Goal: Transaction & Acquisition: Purchase product/service

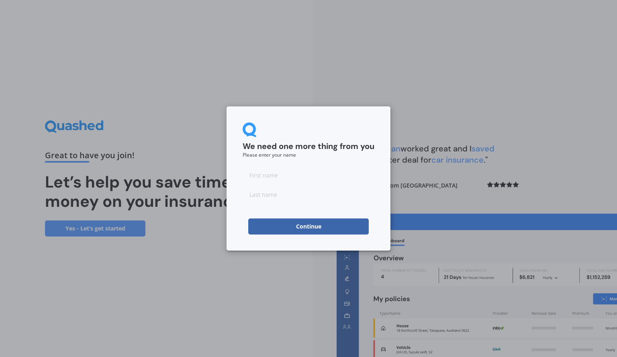
click at [288, 172] on input at bounding box center [309, 175] width 132 height 16
type input "[PERSON_NAME]"
click at [293, 193] on input at bounding box center [309, 195] width 132 height 16
click at [301, 230] on button "Continue" at bounding box center [308, 227] width 121 height 16
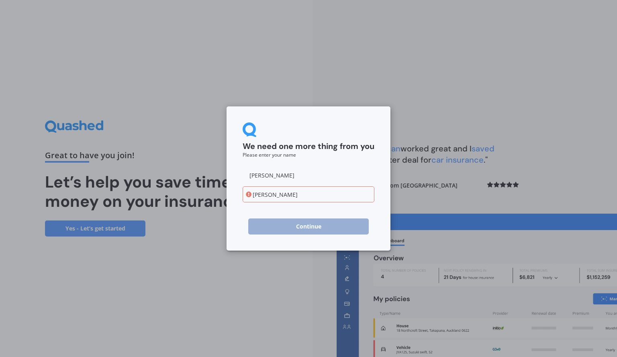
click at [258, 194] on input "[PERSON_NAME]" at bounding box center [309, 195] width 132 height 16
type input "[PERSON_NAME]"
click at [275, 228] on button "Continue" at bounding box center [308, 227] width 121 height 16
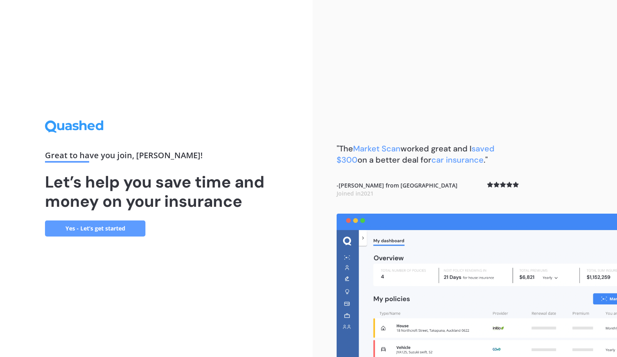
click at [103, 230] on link "Yes - Let’s get started" at bounding box center [95, 229] width 100 height 16
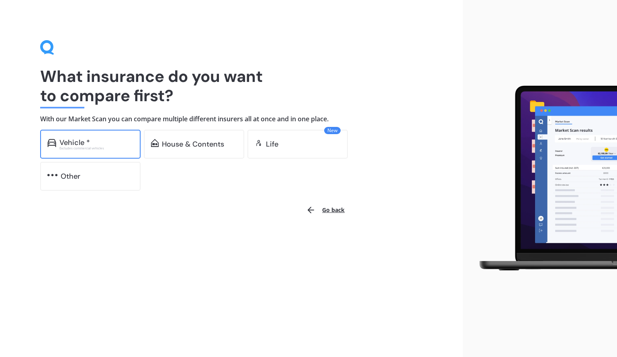
click at [97, 142] on div "Vehicle *" at bounding box center [96, 143] width 74 height 8
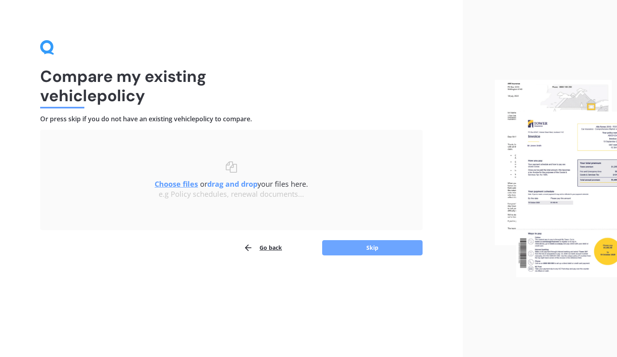
click at [343, 253] on button "Skip" at bounding box center [372, 247] width 100 height 15
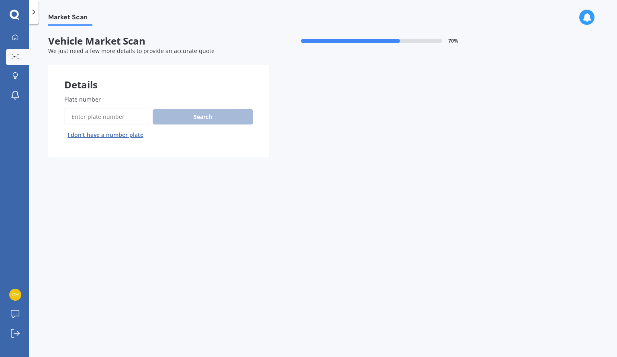
click at [125, 120] on input "Plate number" at bounding box center [106, 117] width 85 height 17
type input "alf896"
click at [190, 111] on button "Search" at bounding box center [203, 116] width 100 height 15
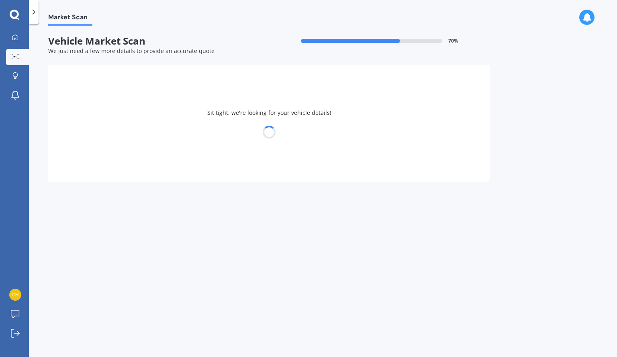
select select "TOYOTA"
select select "HILUX"
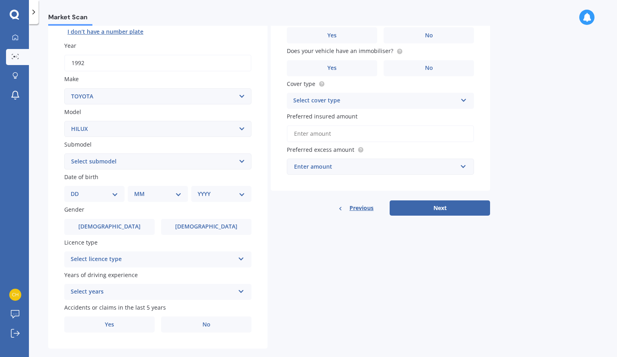
scroll to position [116, 0]
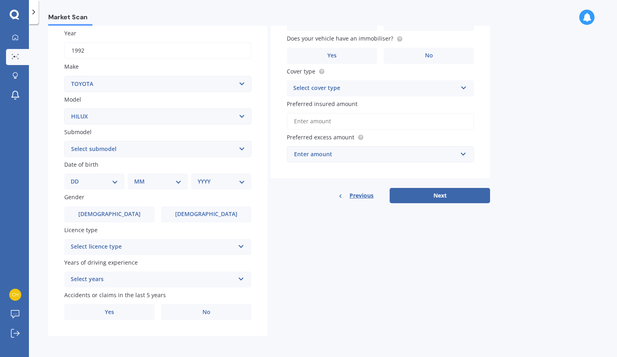
click at [121, 150] on select "Select submodel (All other) Diesel Diesel 4WD Petrol 4WD SR TD DC 2.8D/6AT/UT S…" at bounding box center [157, 149] width 187 height 16
select select "PETROL 4WD"
click at [64, 141] on select "Select submodel (All other) Diesel Diesel 4WD Petrol 4WD SR TD DC 2.8D/6AT/UT S…" at bounding box center [157, 149] width 187 height 16
click at [102, 179] on select "DD 01 02 03 04 05 06 07 08 09 10 11 12 13 14 15 16 17 18 19 20 21 22 23 24 25 2…" at bounding box center [94, 181] width 47 height 9
select select "05"
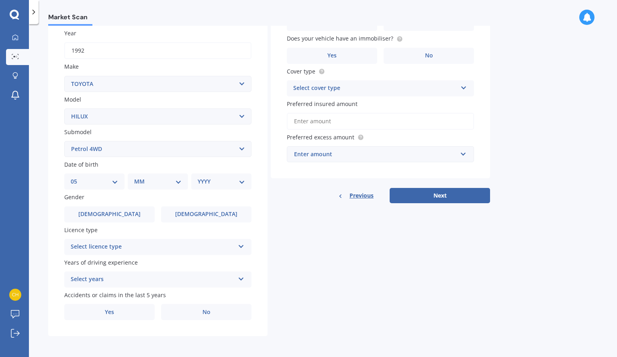
click at [77, 177] on select "DD 01 02 03 04 05 06 07 08 09 10 11 12 13 14 15 16 17 18 19 20 21 22 23 24 25 2…" at bounding box center [94, 181] width 47 height 9
click at [153, 179] on select "MM 01 02 03 04 05 06 07 08 09 10 11 12" at bounding box center [159, 181] width 44 height 9
select select "12"
click at [137, 177] on select "MM 01 02 03 04 05 06 07 08 09 10 11 12" at bounding box center [159, 181] width 44 height 9
click at [222, 184] on select "YYYY 2025 2024 2023 2022 2021 2020 2019 2018 2017 2016 2015 2014 2013 2012 2011…" at bounding box center [220, 181] width 44 height 9
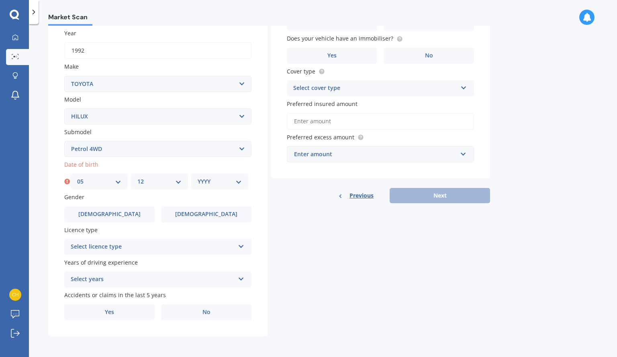
select select "1996"
click at [198, 177] on select "YYYY 2025 2024 2023 2022 2021 2020 2019 2018 2017 2016 2015 2014 2013 2012 2011…" at bounding box center [220, 181] width 44 height 9
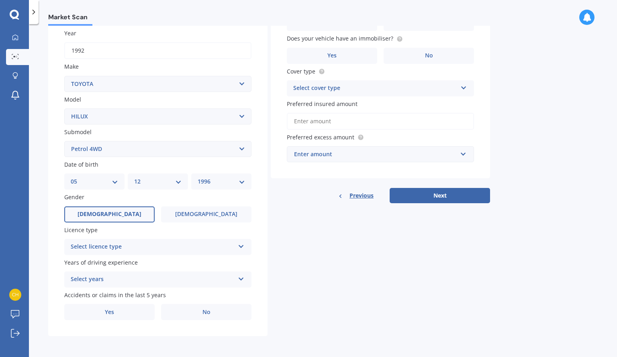
click at [120, 212] on label "[DEMOGRAPHIC_DATA]" at bounding box center [109, 215] width 90 height 16
click at [0, 0] on input "[DEMOGRAPHIC_DATA]" at bounding box center [0, 0] width 0 height 0
click at [133, 249] on div "Select licence type" at bounding box center [153, 247] width 164 height 10
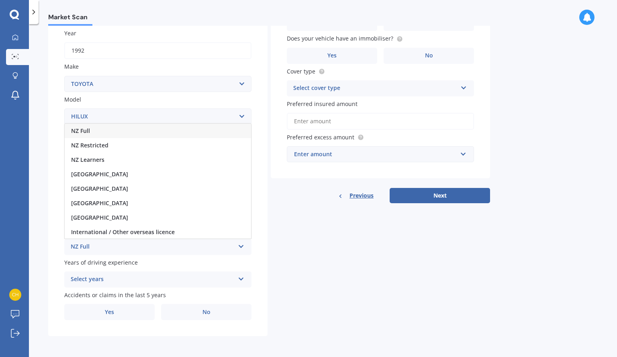
click at [93, 130] on div "NZ Full" at bounding box center [158, 131] width 187 height 14
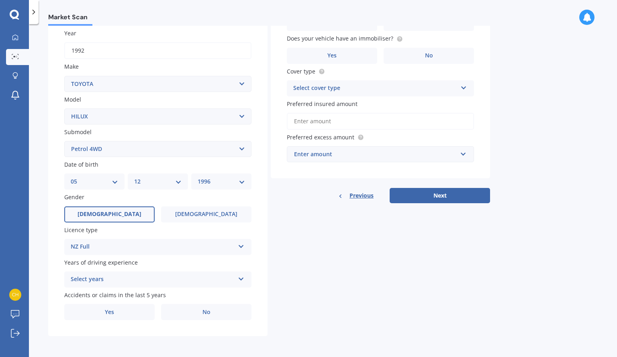
click at [130, 277] on div "Select years" at bounding box center [153, 280] width 164 height 10
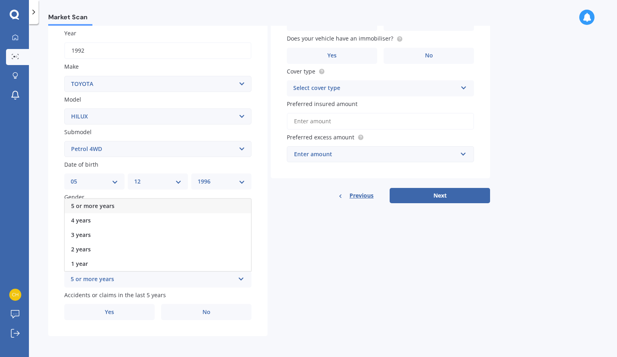
click at [107, 204] on span "5 or more years" at bounding box center [92, 206] width 43 height 8
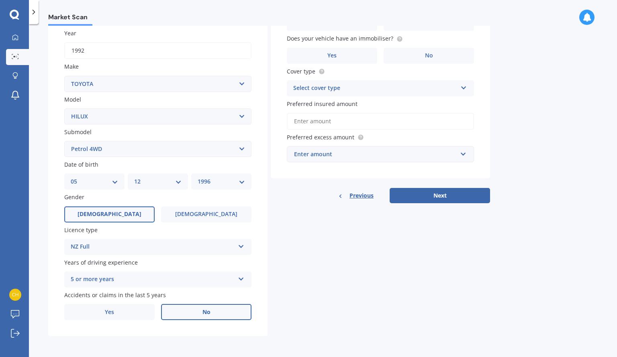
click at [185, 313] on label "No" at bounding box center [206, 312] width 90 height 16
click at [0, 0] on input "No" at bounding box center [0, 0] width 0 height 0
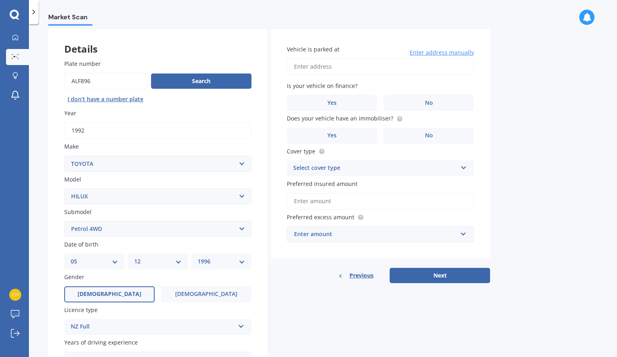
scroll to position [0, 0]
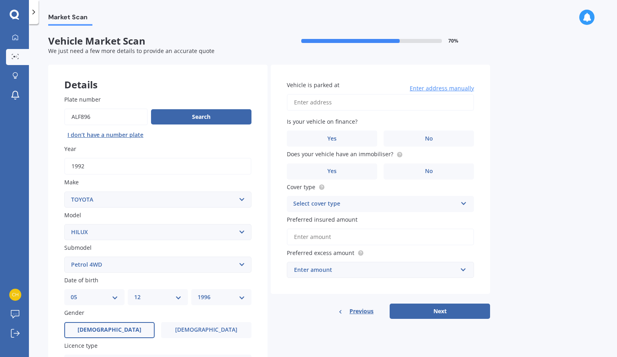
click at [343, 108] on input "Vehicle is parked at" at bounding box center [380, 102] width 187 height 17
type input "[STREET_ADDRESS][PERSON_NAME]"
click at [408, 136] on label "No" at bounding box center [429, 139] width 90 height 16
click at [0, 0] on input "No" at bounding box center [0, 0] width 0 height 0
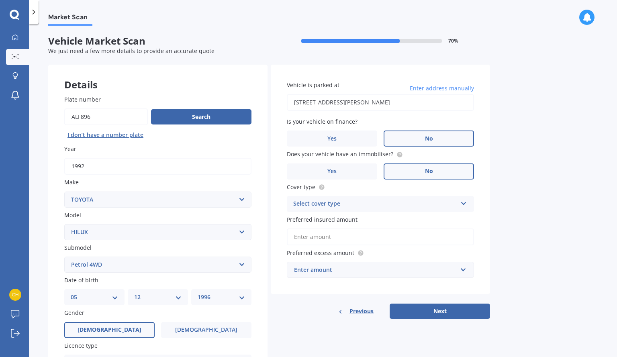
click at [416, 169] on label "No" at bounding box center [429, 172] width 90 height 16
click at [0, 0] on input "No" at bounding box center [0, 0] width 0 height 0
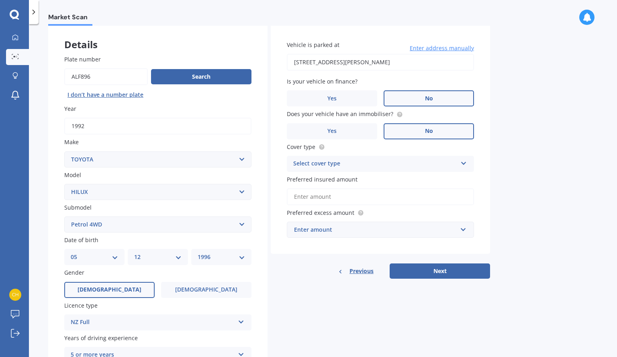
click at [339, 160] on div "Select cover type" at bounding box center [375, 164] width 164 height 10
click at [328, 179] on span "Comprehensive" at bounding box center [315, 180] width 43 height 8
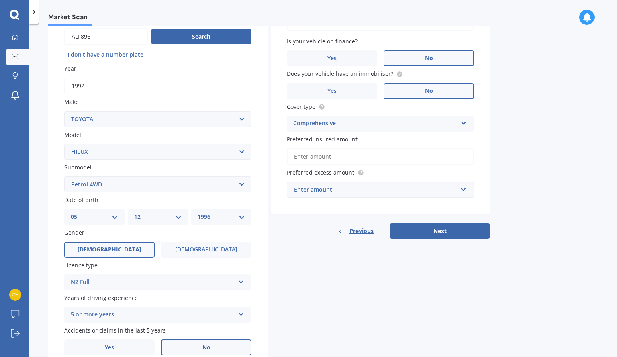
click at [340, 157] on input "Preferred insured amount" at bounding box center [380, 156] width 187 height 17
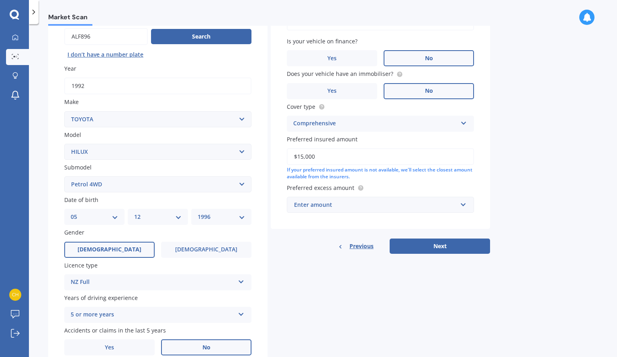
type input "$15,000"
click at [364, 204] on div "Enter amount" at bounding box center [375, 205] width 163 height 9
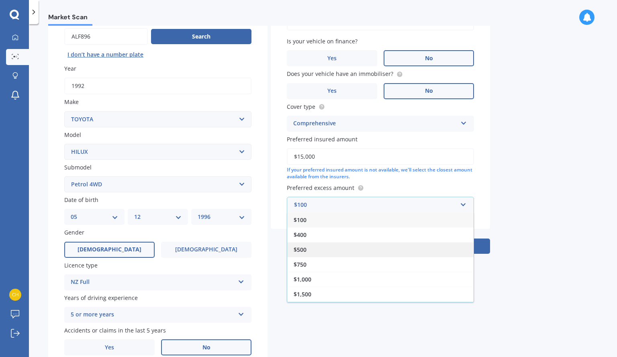
click at [305, 249] on span "$500" at bounding box center [300, 250] width 13 height 8
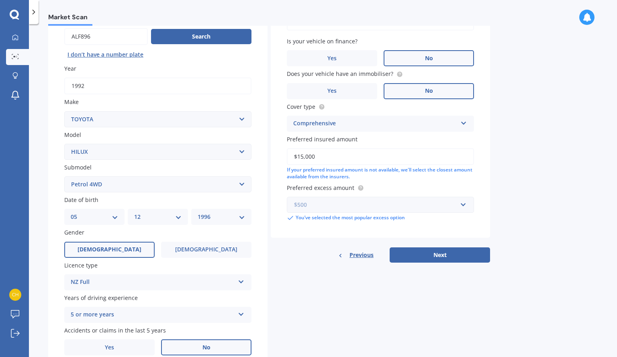
scroll to position [116, 0]
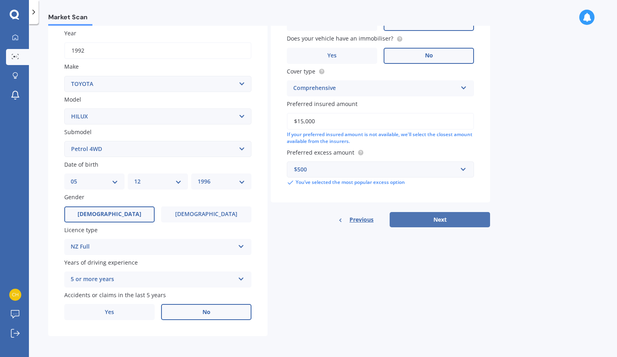
click at [412, 223] on button "Next" at bounding box center [440, 219] width 100 height 15
select select "05"
select select "12"
select select "1996"
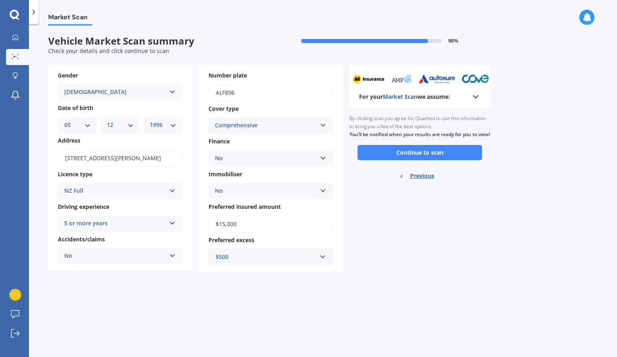
scroll to position [0, 0]
click at [470, 98] on div "For your Market Scan we assume:" at bounding box center [419, 97] width 121 height 10
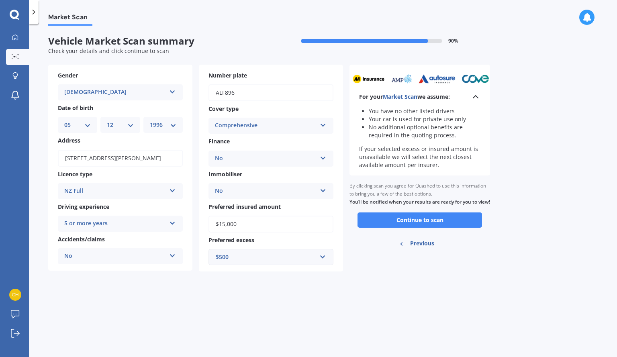
click at [470, 98] on div "For your Market Scan we assume:" at bounding box center [419, 97] width 121 height 10
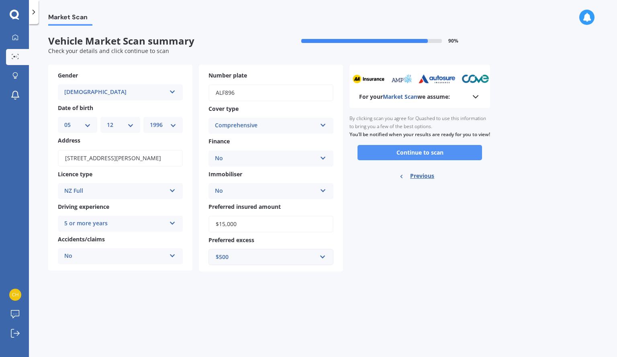
click at [402, 160] on button "Continue to scan" at bounding box center [420, 152] width 125 height 15
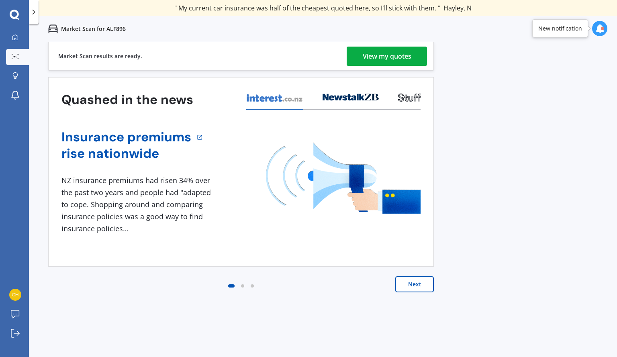
click at [379, 59] on div "View my quotes" at bounding box center [387, 56] width 49 height 19
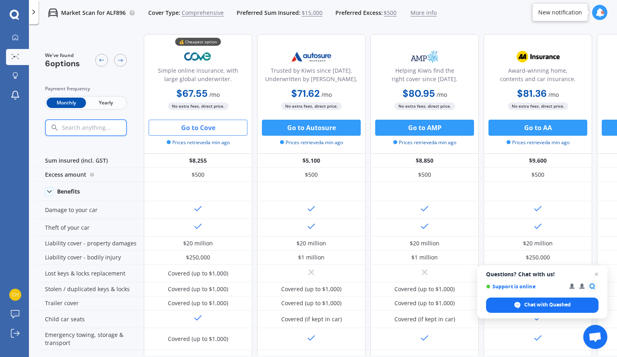
click at [218, 123] on button "Go to Cove" at bounding box center [198, 128] width 99 height 16
